Goal: Transaction & Acquisition: Purchase product/service

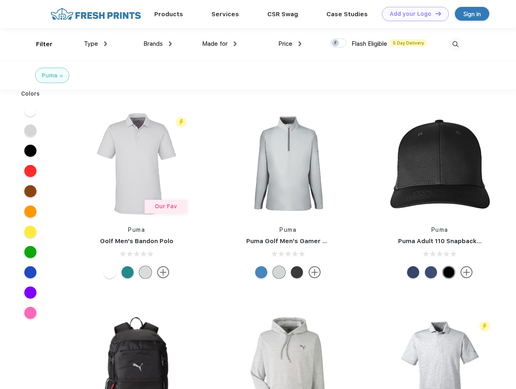
click at [412, 14] on link "Add your Logo Design Tool" at bounding box center [415, 14] width 67 height 14
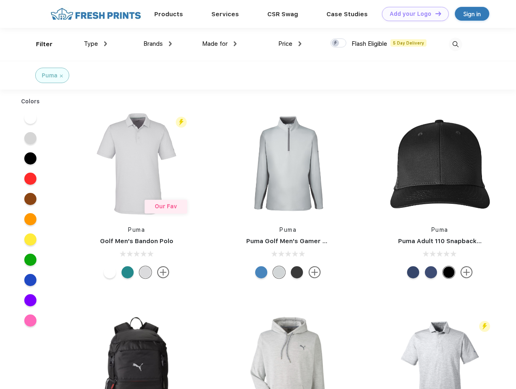
click at [0, 0] on div "Design Tool" at bounding box center [0, 0] width 0 height 0
click at [435, 13] on link "Add your Logo Design Tool" at bounding box center [415, 14] width 67 height 14
click at [39, 44] on div "Filter" at bounding box center [44, 44] width 17 height 9
click at [96, 44] on span "Type" at bounding box center [91, 43] width 14 height 7
click at [158, 44] on span "Brands" at bounding box center [152, 43] width 19 height 7
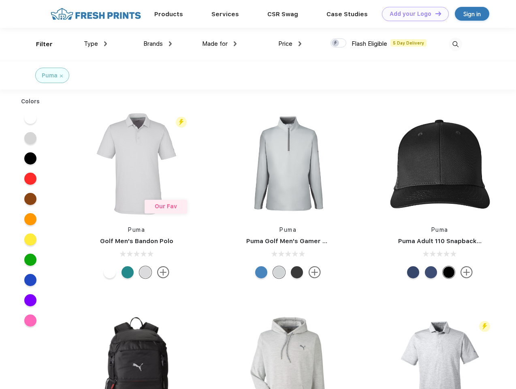
click at [220, 44] on span "Made for" at bounding box center [215, 43] width 26 height 7
click at [290, 44] on span "Price" at bounding box center [285, 43] width 14 height 7
click at [339, 43] on div at bounding box center [338, 42] width 16 height 9
click at [336, 43] on input "checkbox" at bounding box center [332, 40] width 5 height 5
click at [455, 44] on img at bounding box center [455, 44] width 13 height 13
